Goal: Task Accomplishment & Management: Complete application form

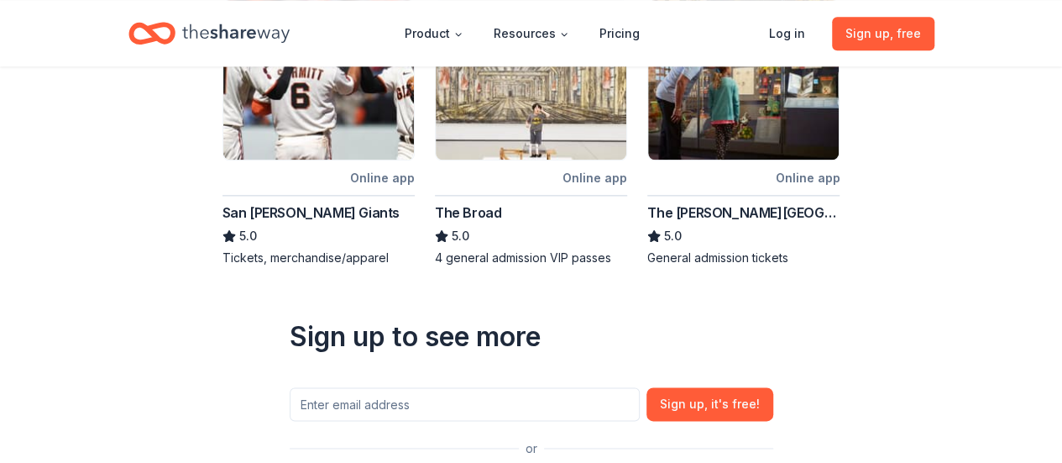
scroll to position [1020, 0]
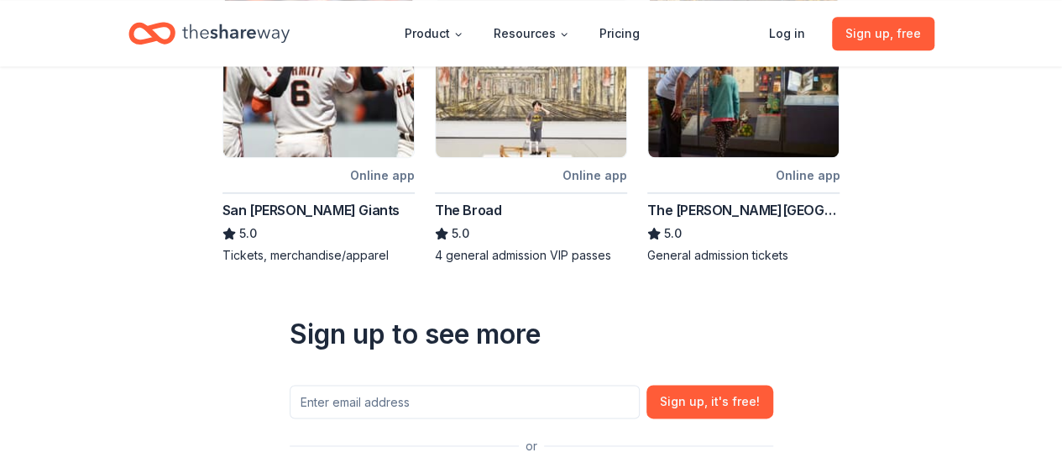
click at [562, 144] on img at bounding box center [531, 77] width 191 height 160
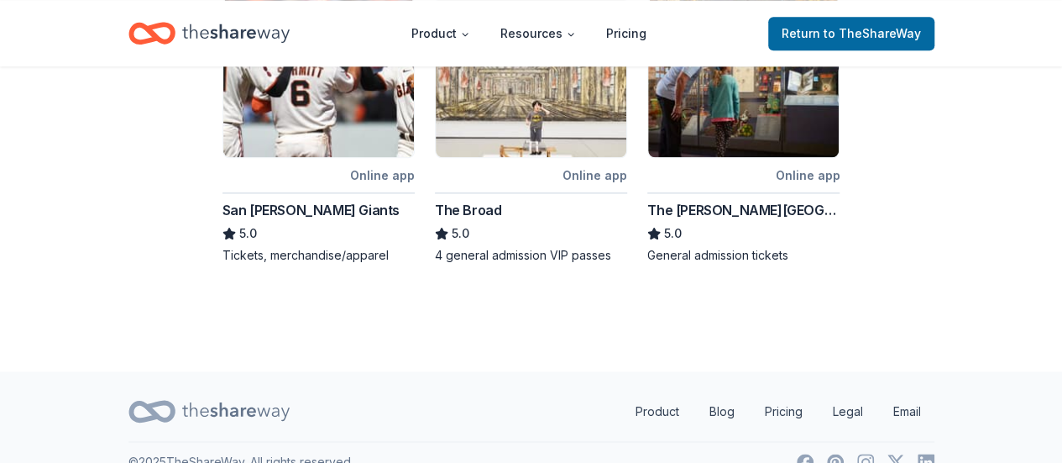
click at [460, 145] on img at bounding box center [531, 77] width 191 height 160
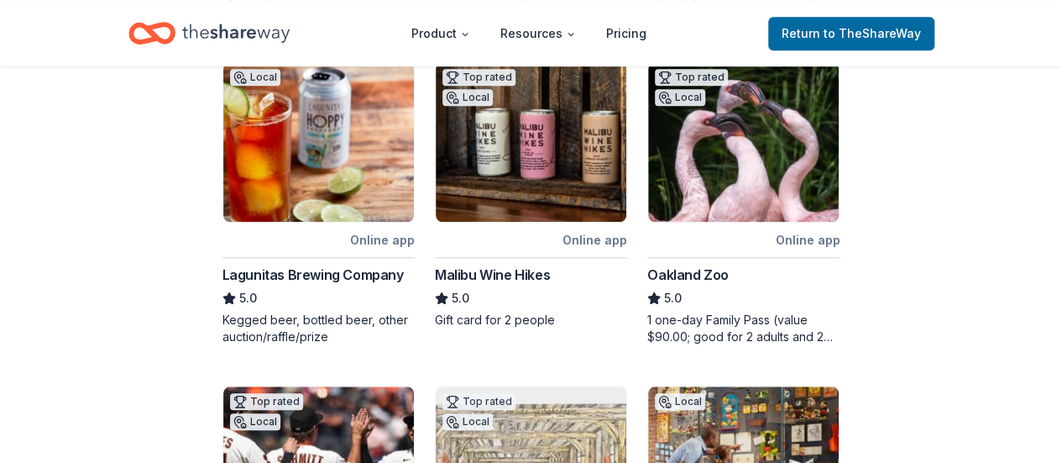
scroll to position [628, 0]
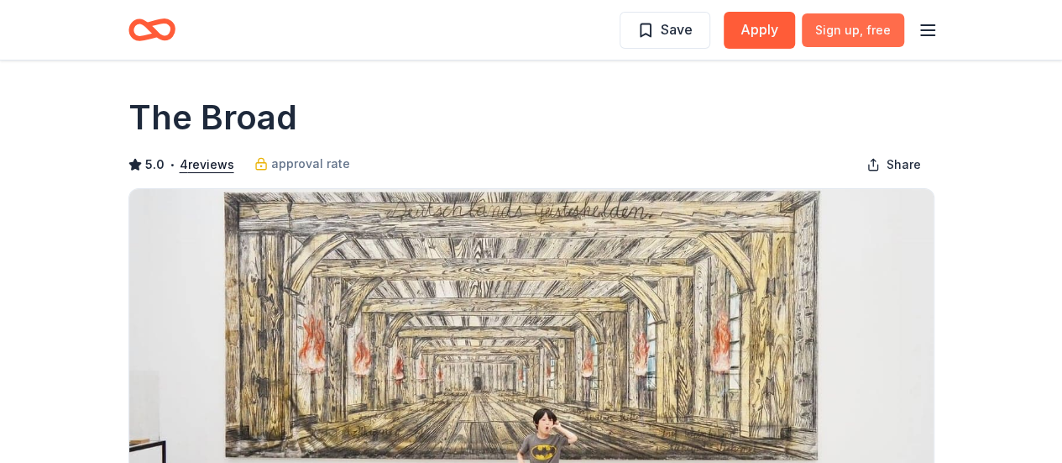
click at [868, 29] on span ", free" at bounding box center [875, 30] width 31 height 14
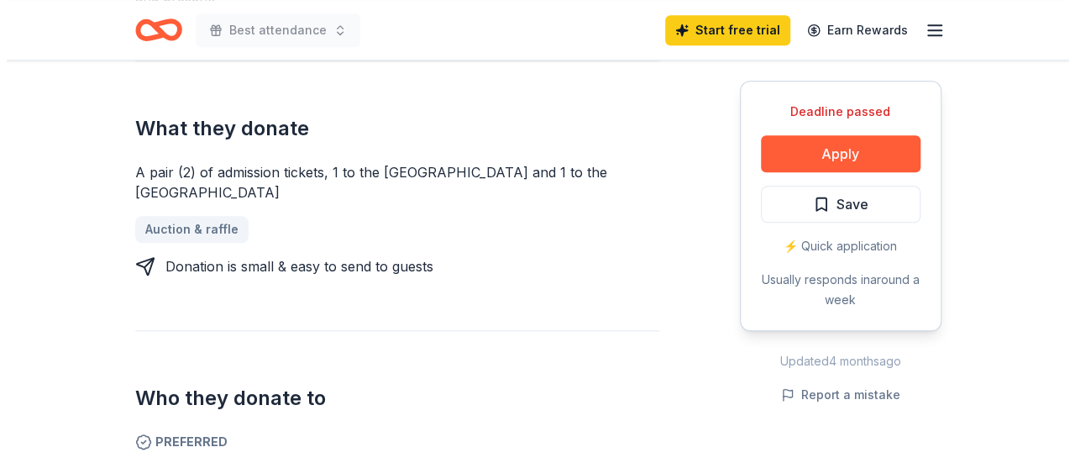
scroll to position [672, 0]
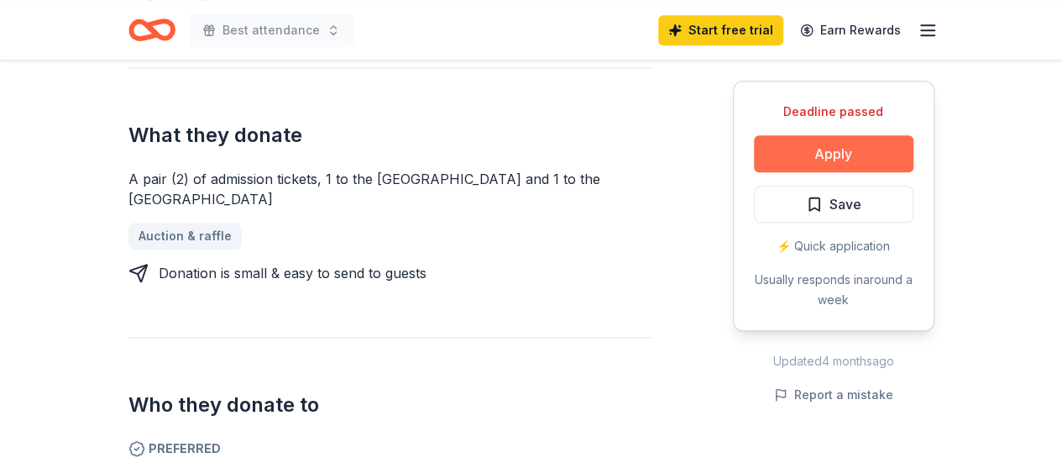
click at [879, 144] on button "Apply" at bounding box center [834, 153] width 160 height 37
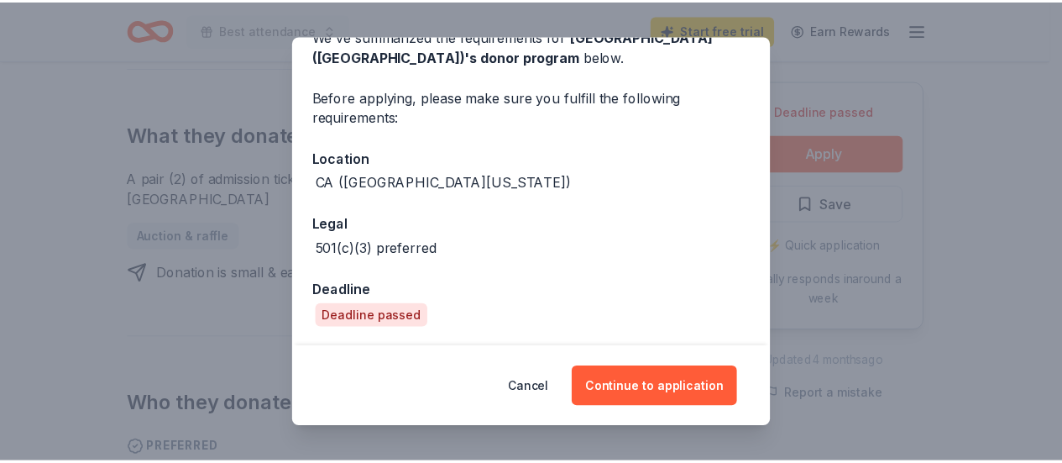
scroll to position [0, 0]
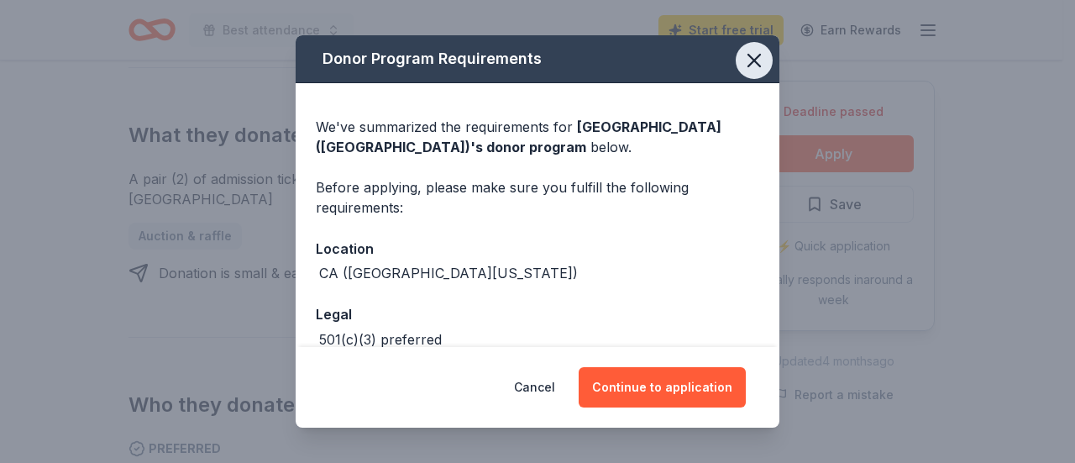
click at [742, 49] on icon "button" at bounding box center [754, 61] width 24 height 24
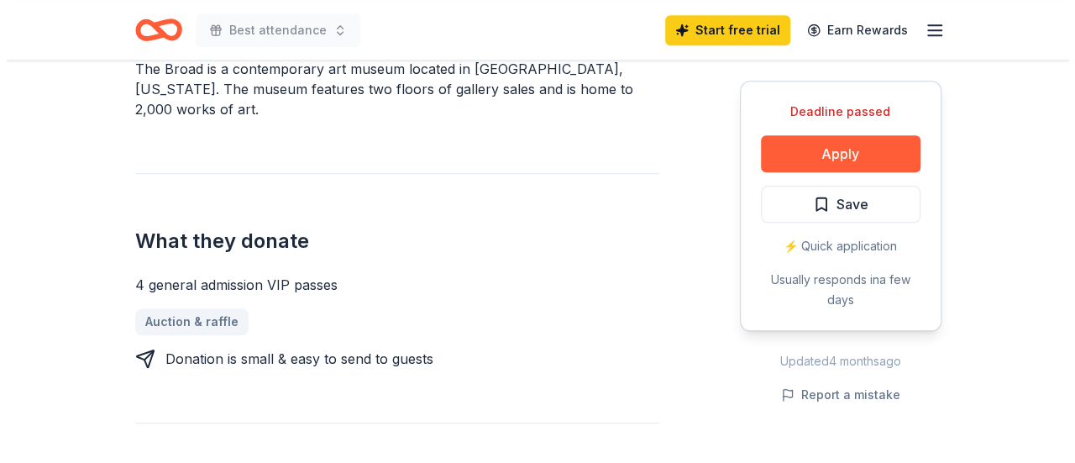
scroll to position [588, 0]
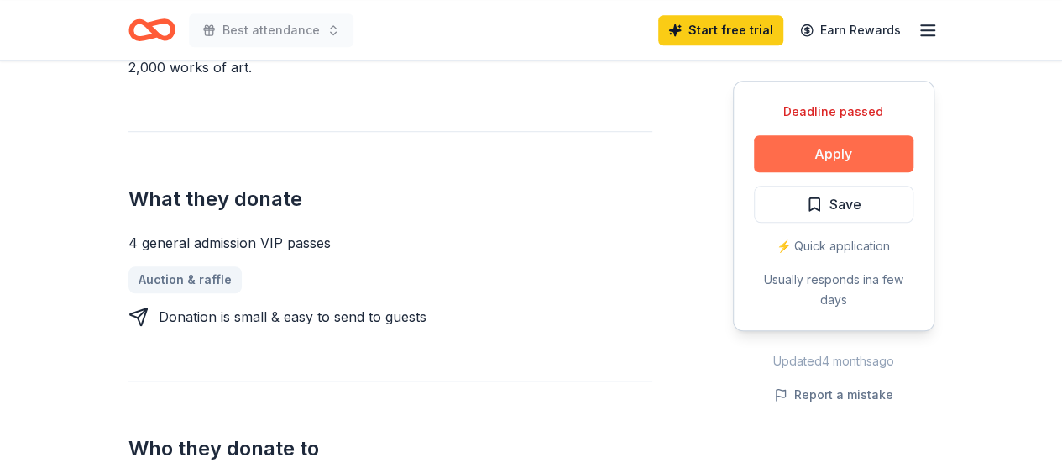
click at [838, 151] on button "Apply" at bounding box center [834, 153] width 160 height 37
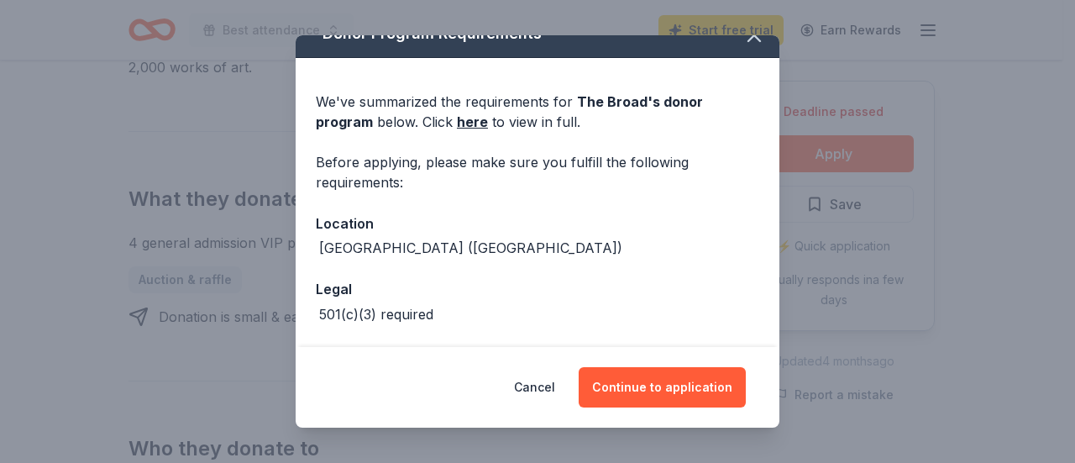
scroll to position [91, 0]
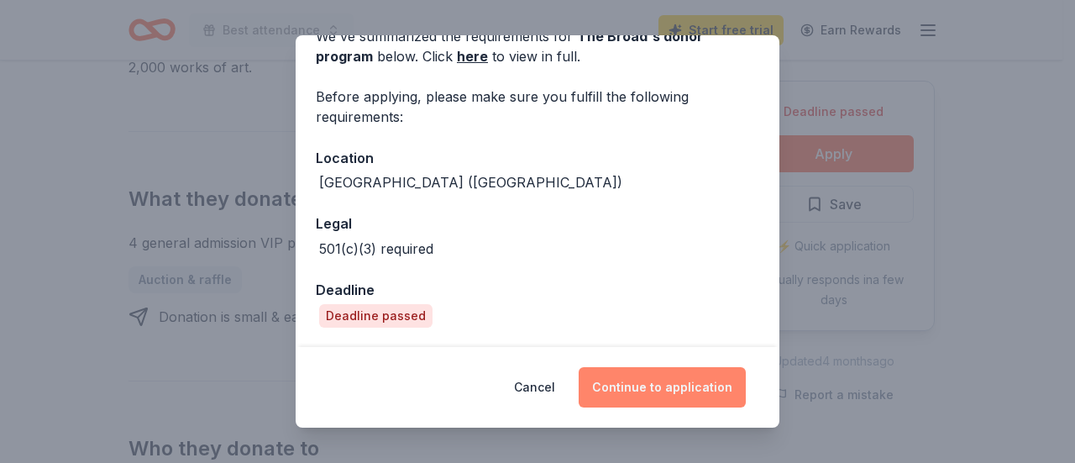
click at [685, 382] on button "Continue to application" at bounding box center [662, 387] width 167 height 40
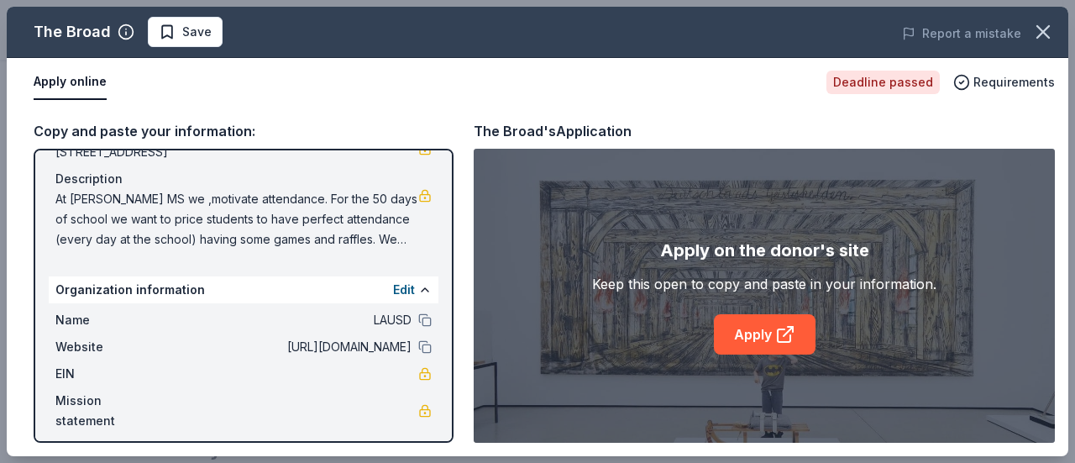
scroll to position [166, 0]
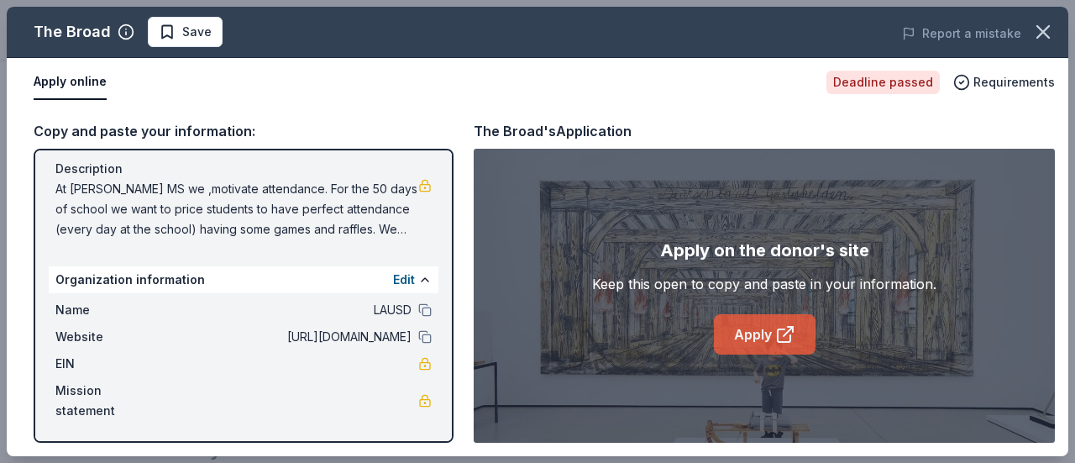
click at [741, 325] on link "Apply" at bounding box center [765, 334] width 102 height 40
